Goal: Navigation & Orientation: Find specific page/section

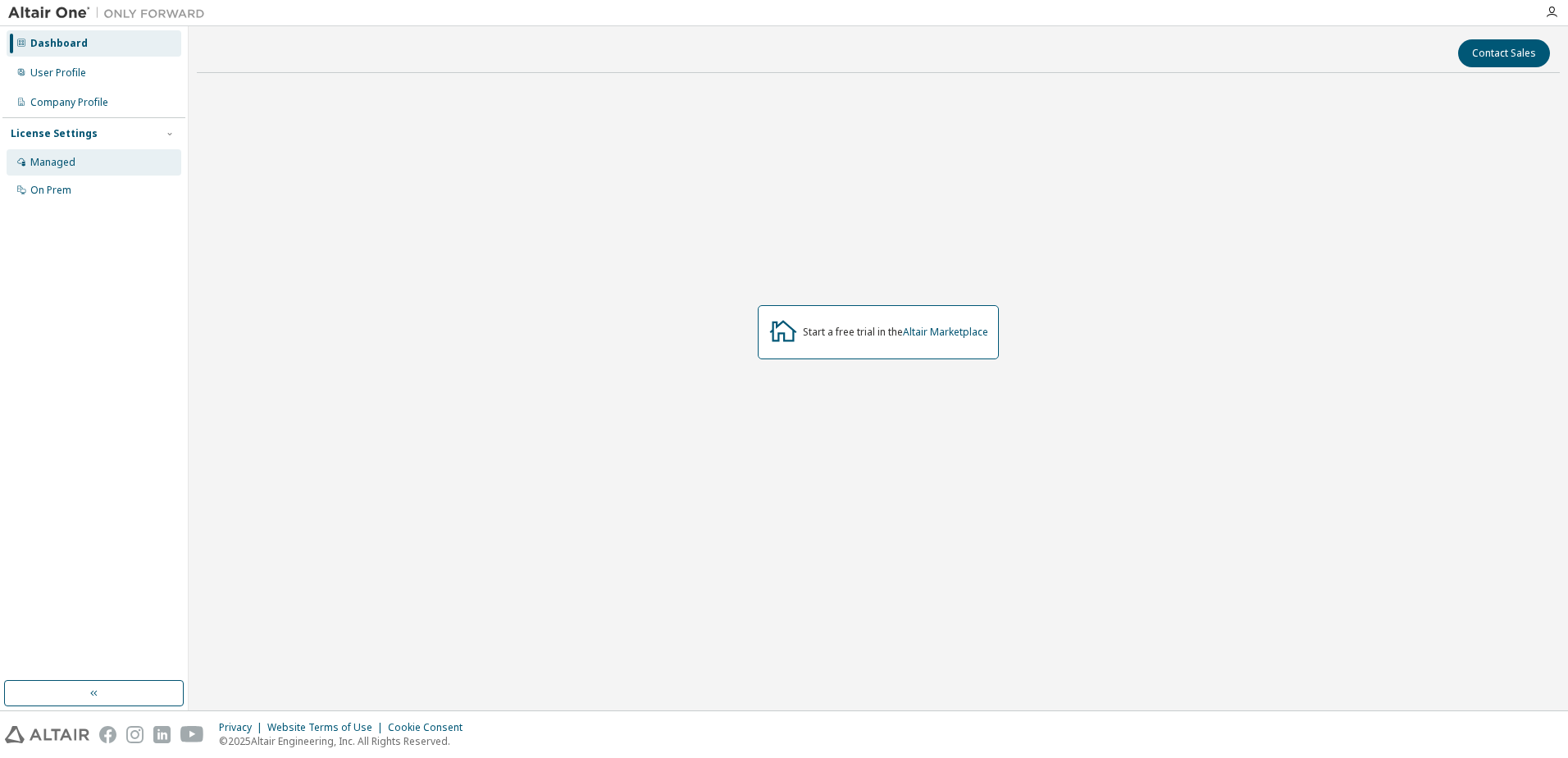
click at [124, 167] on div "Managed" at bounding box center [93, 162] width 175 height 27
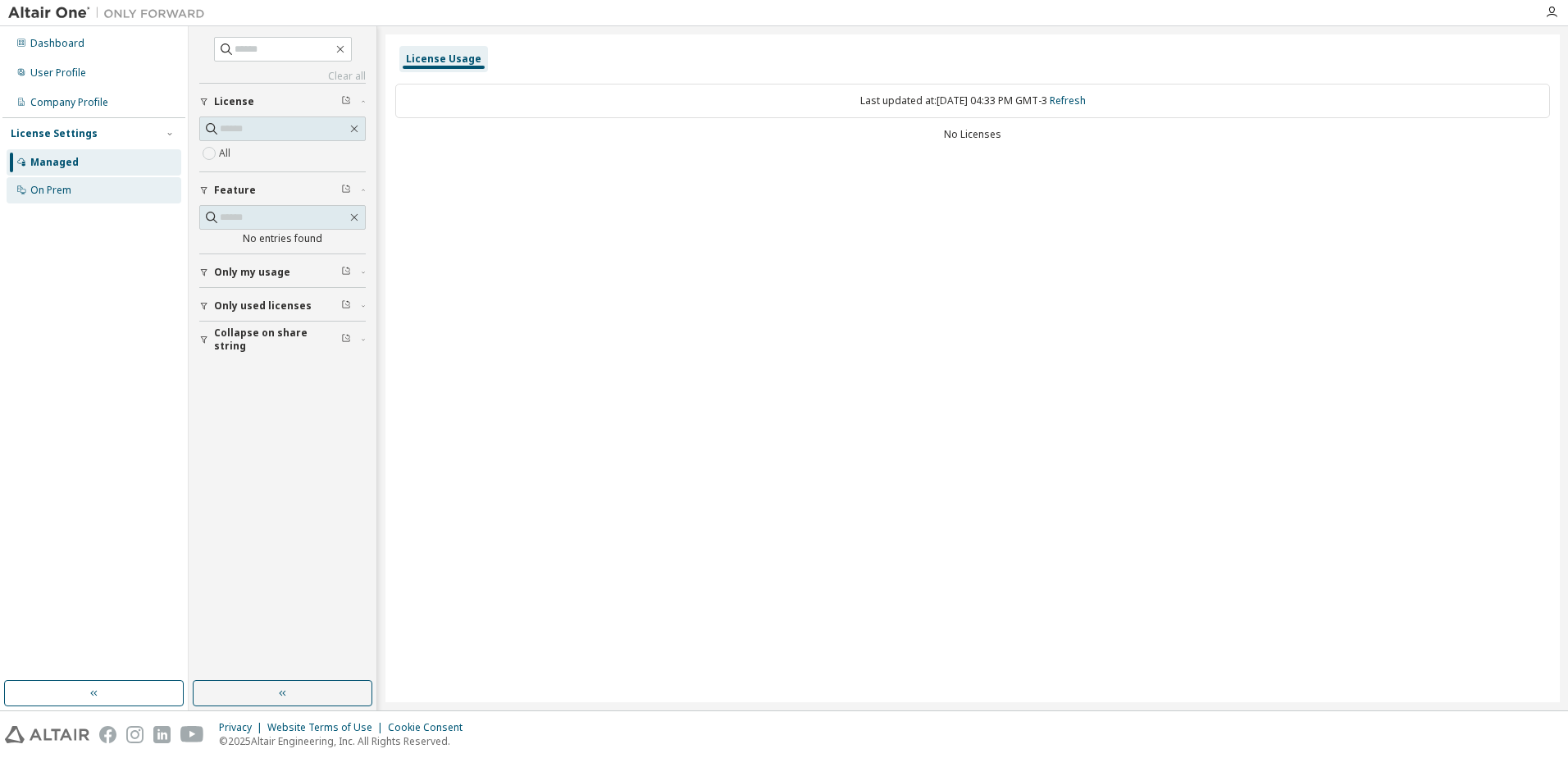
click at [117, 188] on div "On Prem" at bounding box center [93, 191] width 175 height 27
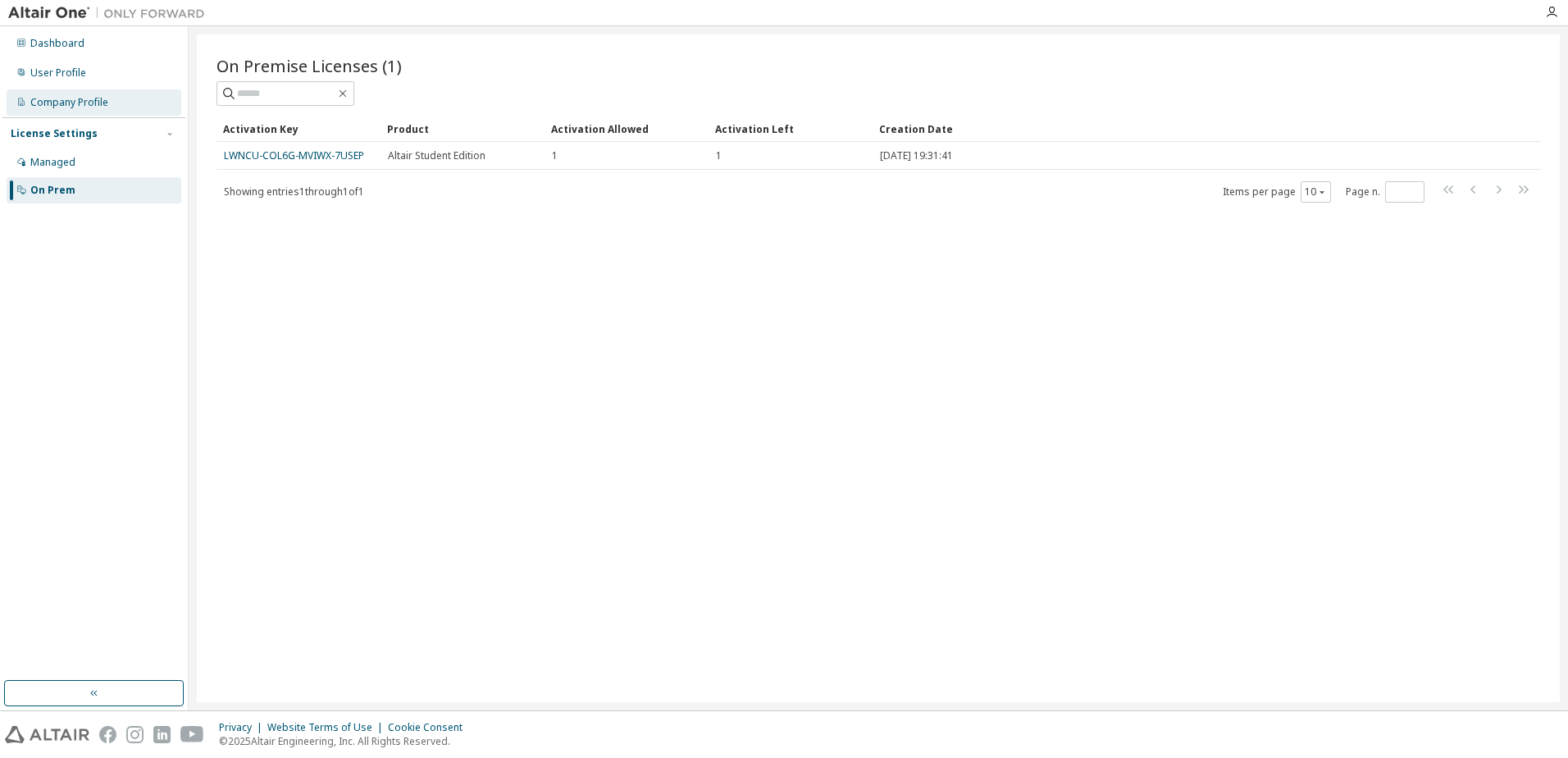
click at [101, 92] on div "Company Profile" at bounding box center [93, 103] width 175 height 27
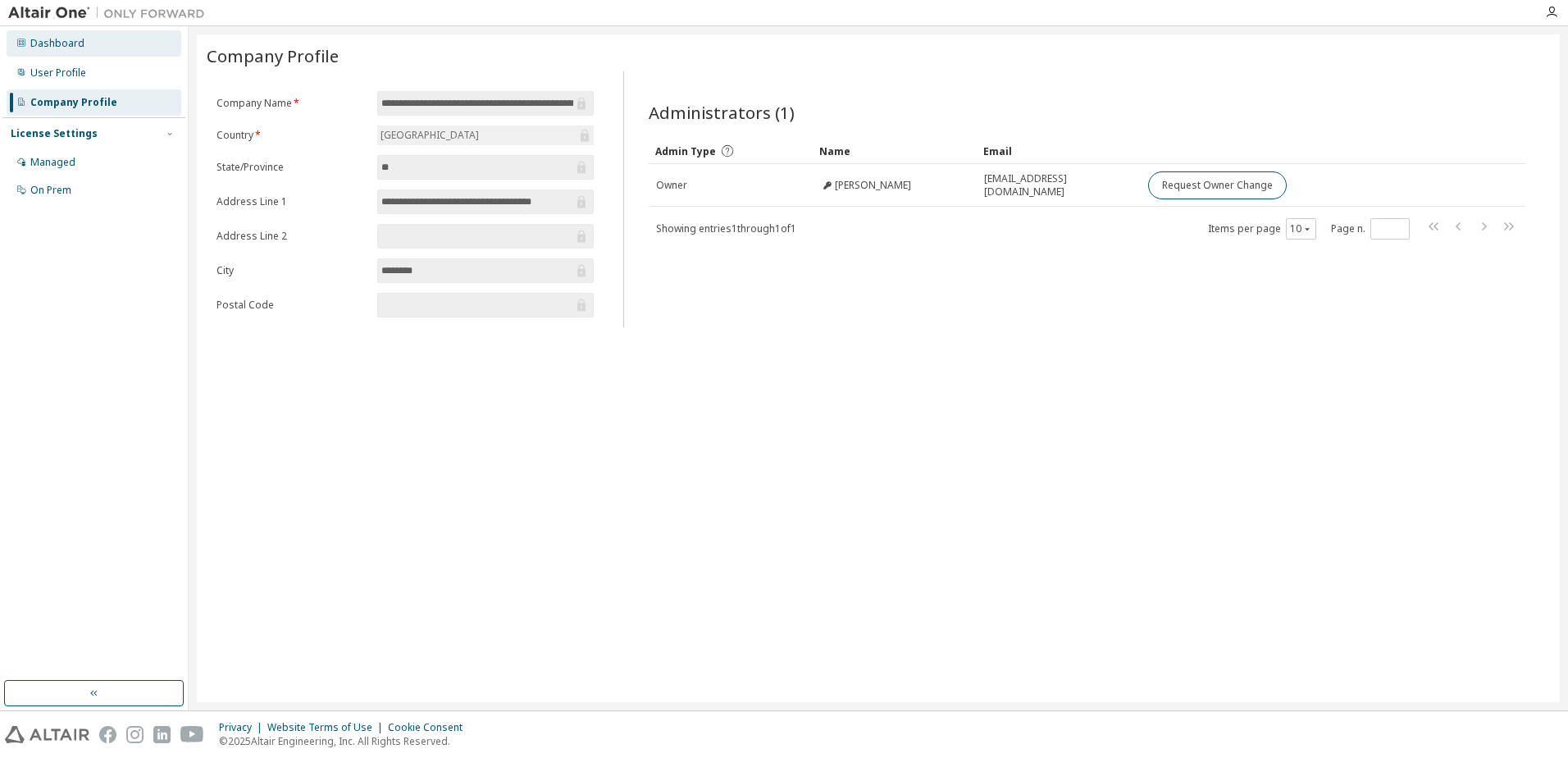
click at [109, 52] on div "Dashboard" at bounding box center [93, 43] width 175 height 27
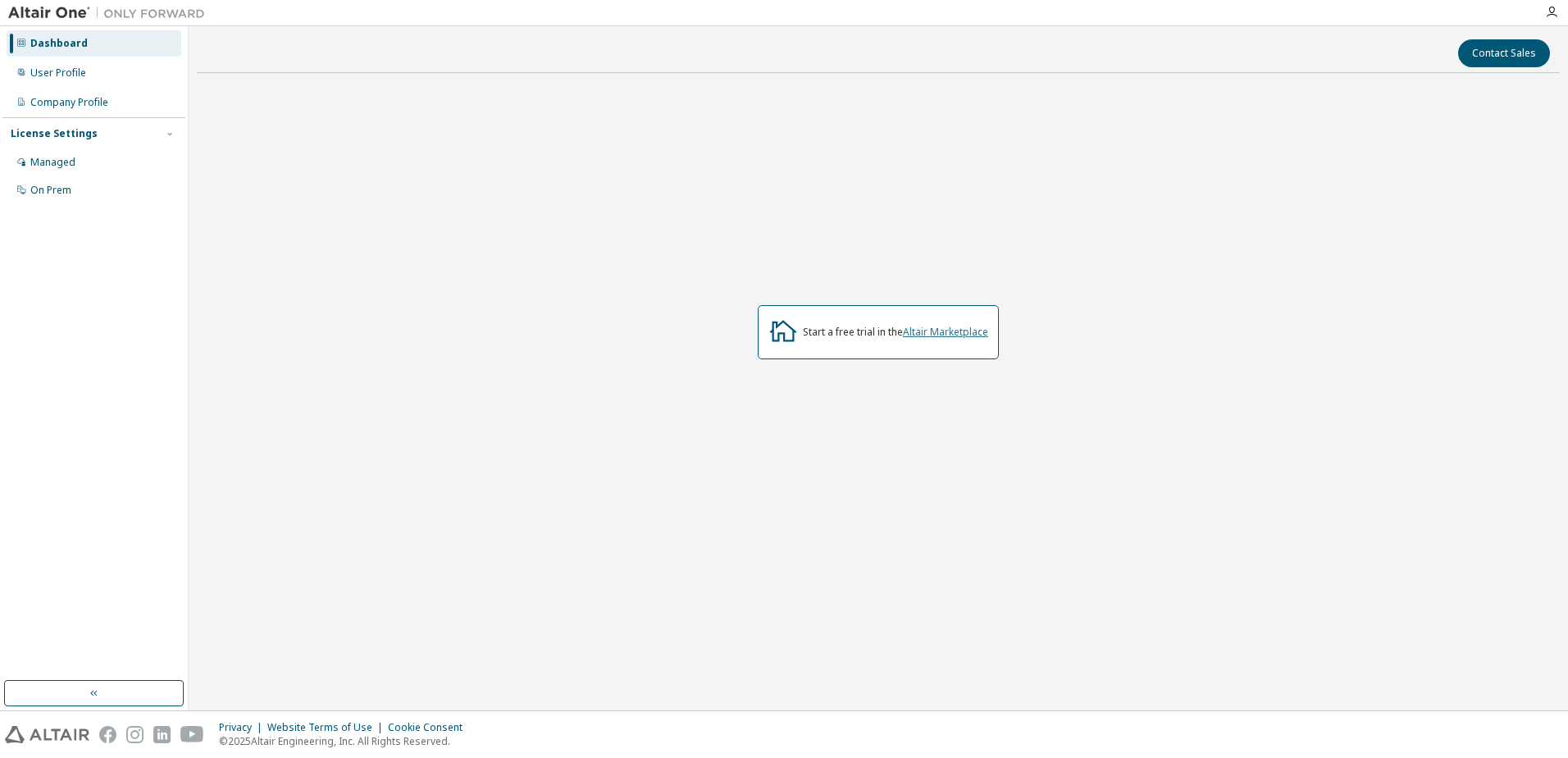
click at [964, 330] on link "Altair Marketplace" at bounding box center [946, 332] width 85 height 14
